Goal: Task Accomplishment & Management: Use online tool/utility

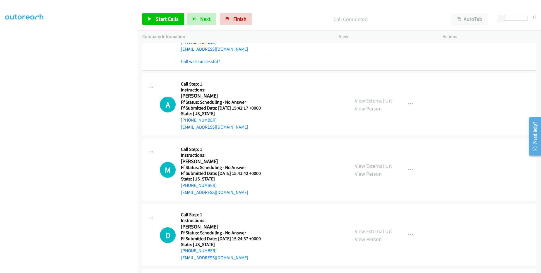
scroll to position [597, 0]
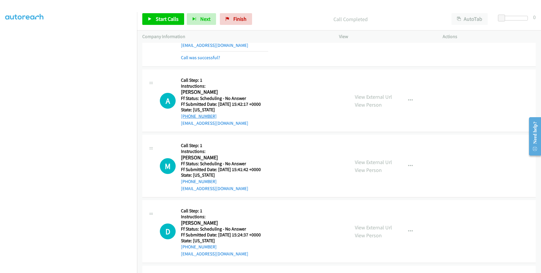
drag, startPoint x: 215, startPoint y: 117, endPoint x: 184, endPoint y: 116, distance: 31.0
click at [184, 116] on div "[PHONE_NUMBER]" at bounding box center [224, 116] width 87 height 7
copy link "[PHONE_NUMBER]"
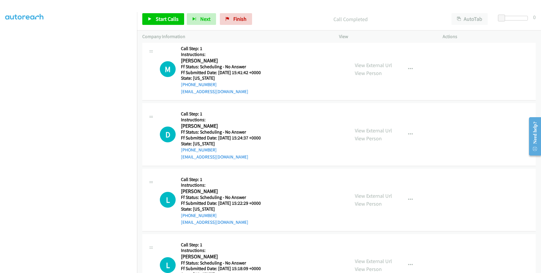
scroll to position [702, 0]
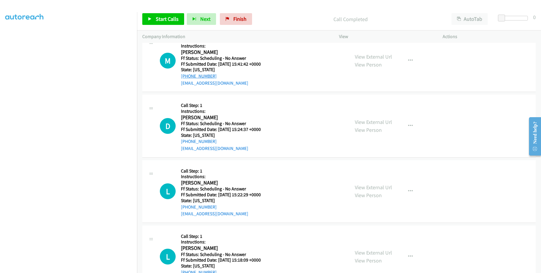
drag, startPoint x: 224, startPoint y: 75, endPoint x: 187, endPoint y: 75, distance: 37.2
click at [187, 75] on div "[PHONE_NUMBER]" at bounding box center [224, 76] width 87 height 7
copy link "[PHONE_NUMBER]"
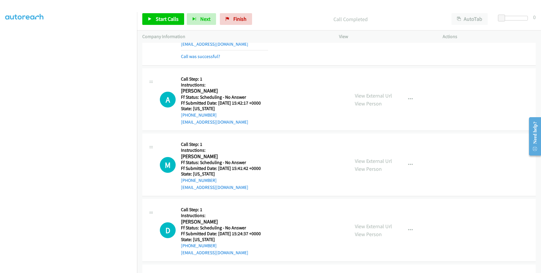
scroll to position [597, 0]
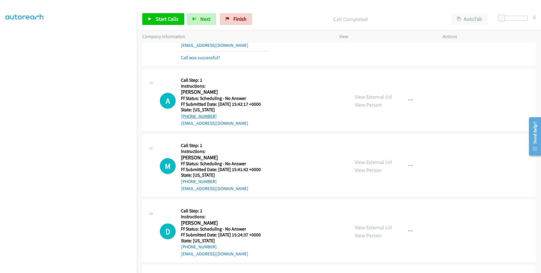
drag, startPoint x: 213, startPoint y: 114, endPoint x: 185, endPoint y: 115, distance: 28.4
click at [185, 115] on div "[PHONE_NUMBER]" at bounding box center [224, 116] width 87 height 7
copy link "[PHONE_NUMBER]"
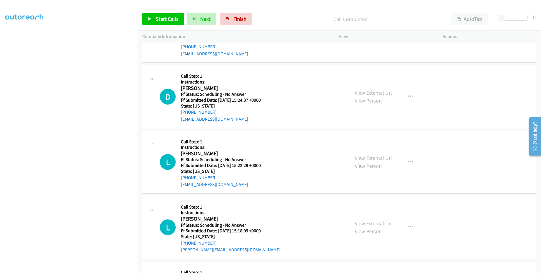
scroll to position [738, 0]
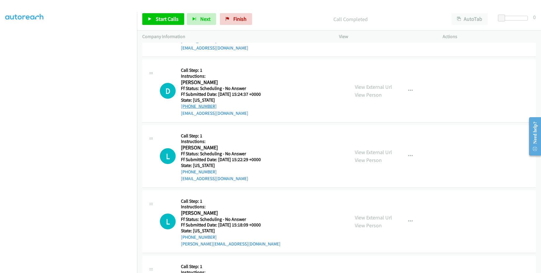
drag, startPoint x: 218, startPoint y: 107, endPoint x: 186, endPoint y: 106, distance: 31.3
click at [186, 106] on div "[PHONE_NUMBER]" at bounding box center [224, 106] width 87 height 7
copy link "[PHONE_NUMBER]"
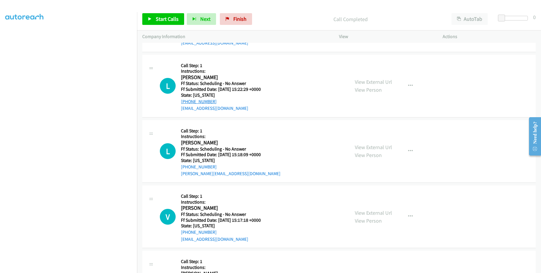
drag, startPoint x: 224, startPoint y: 99, endPoint x: 187, endPoint y: 101, distance: 36.3
click at [187, 101] on div "[PHONE_NUMBER]" at bounding box center [224, 101] width 87 height 7
copy link "[PHONE_NUMBER]"
drag, startPoint x: 218, startPoint y: 169, endPoint x: 186, endPoint y: 168, distance: 31.6
click at [186, 168] on div "[PHONE_NUMBER]" at bounding box center [231, 166] width 100 height 7
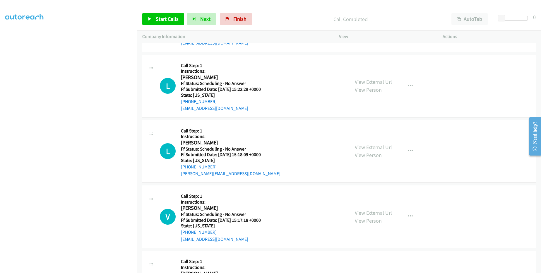
copy link "[PHONE_NUMBER]"
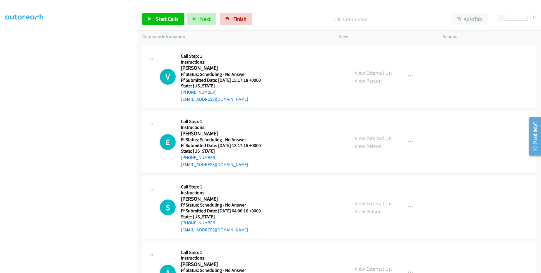
scroll to position [948, 0]
drag, startPoint x: 219, startPoint y: 90, endPoint x: 186, endPoint y: 91, distance: 32.5
click at [186, 91] on div "[PHONE_NUMBER]" at bounding box center [224, 91] width 87 height 7
copy link "[PHONE_NUMBER]"
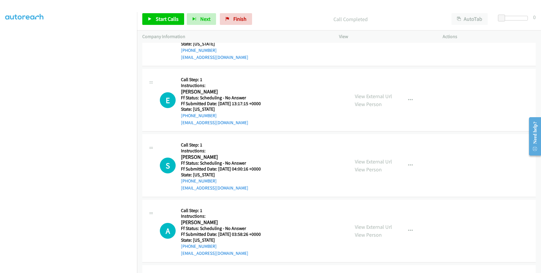
scroll to position [1018, 0]
